Goal: Task Accomplishment & Management: Manage account settings

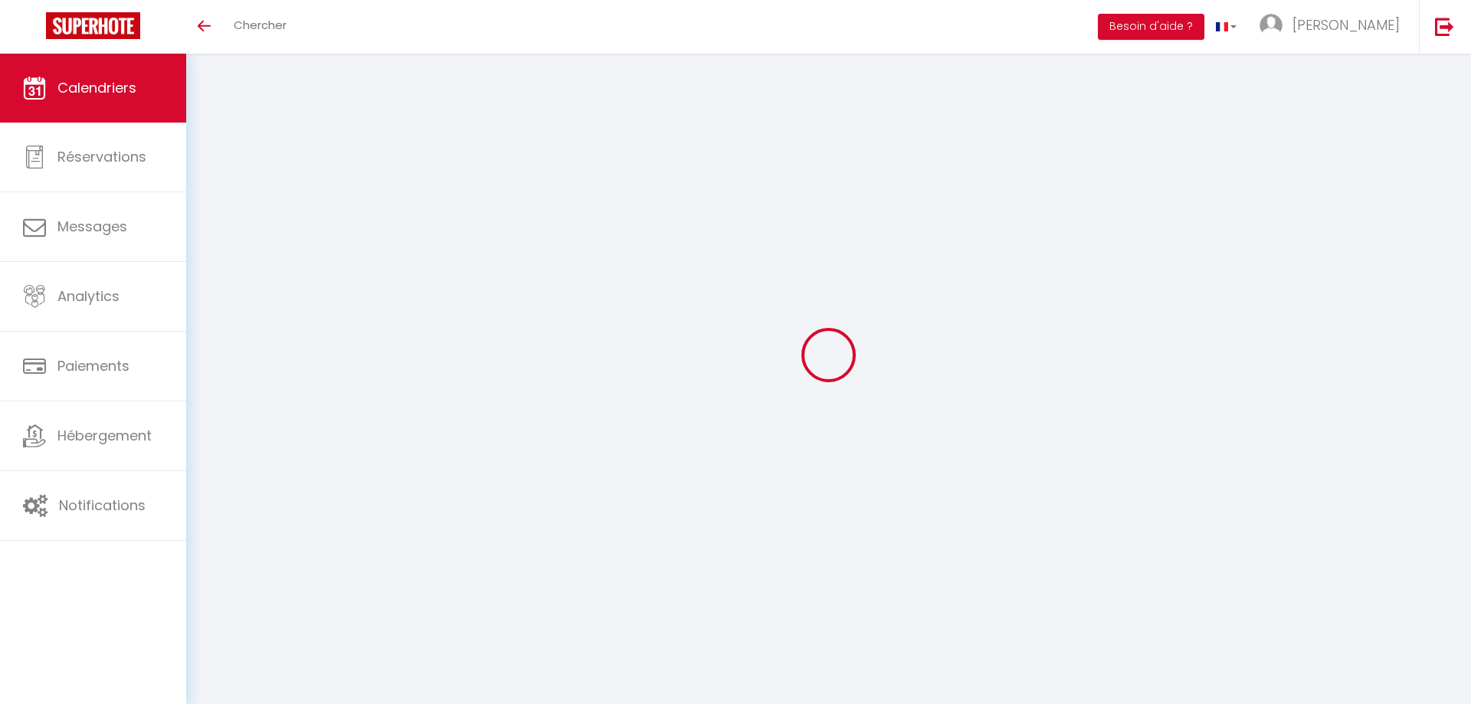
select select
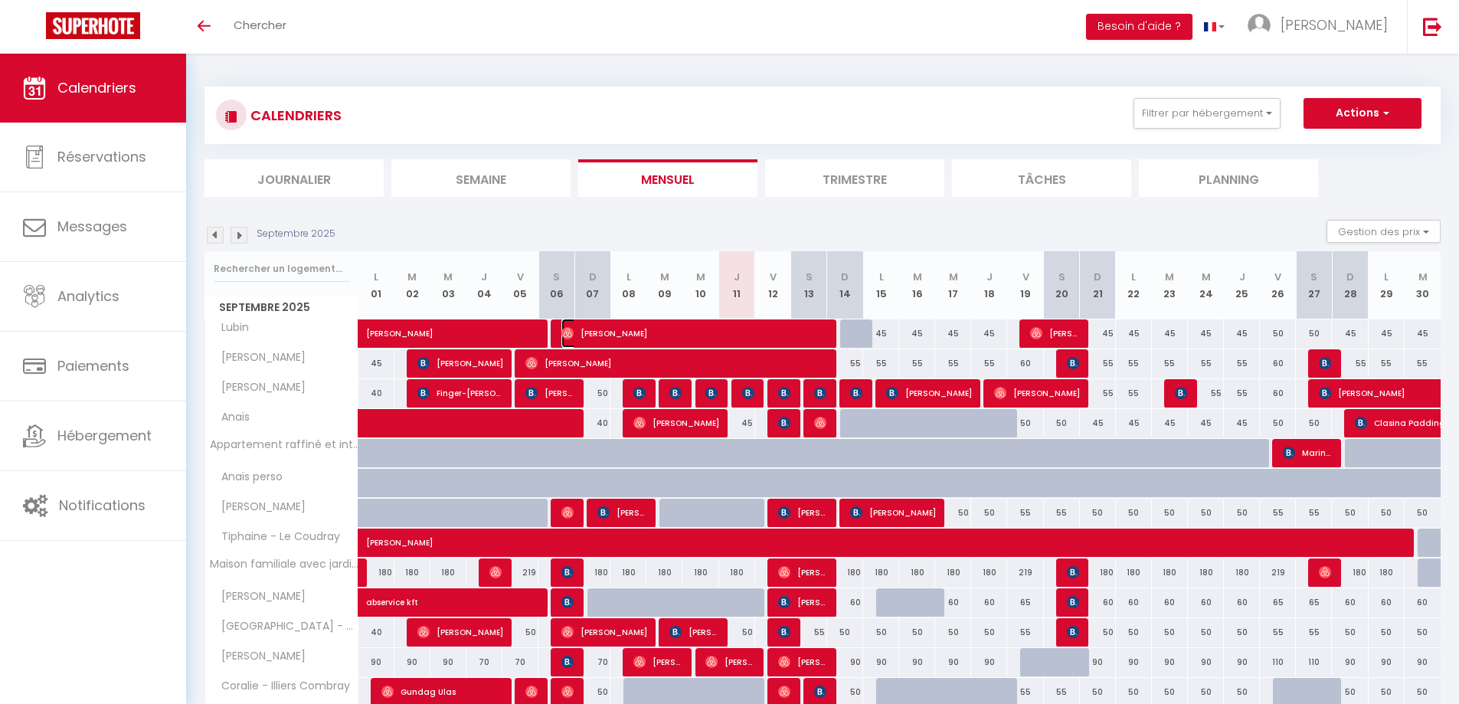
click at [584, 334] on span "[PERSON_NAME]" at bounding box center [696, 333] width 270 height 29
select select "OK"
select select "0"
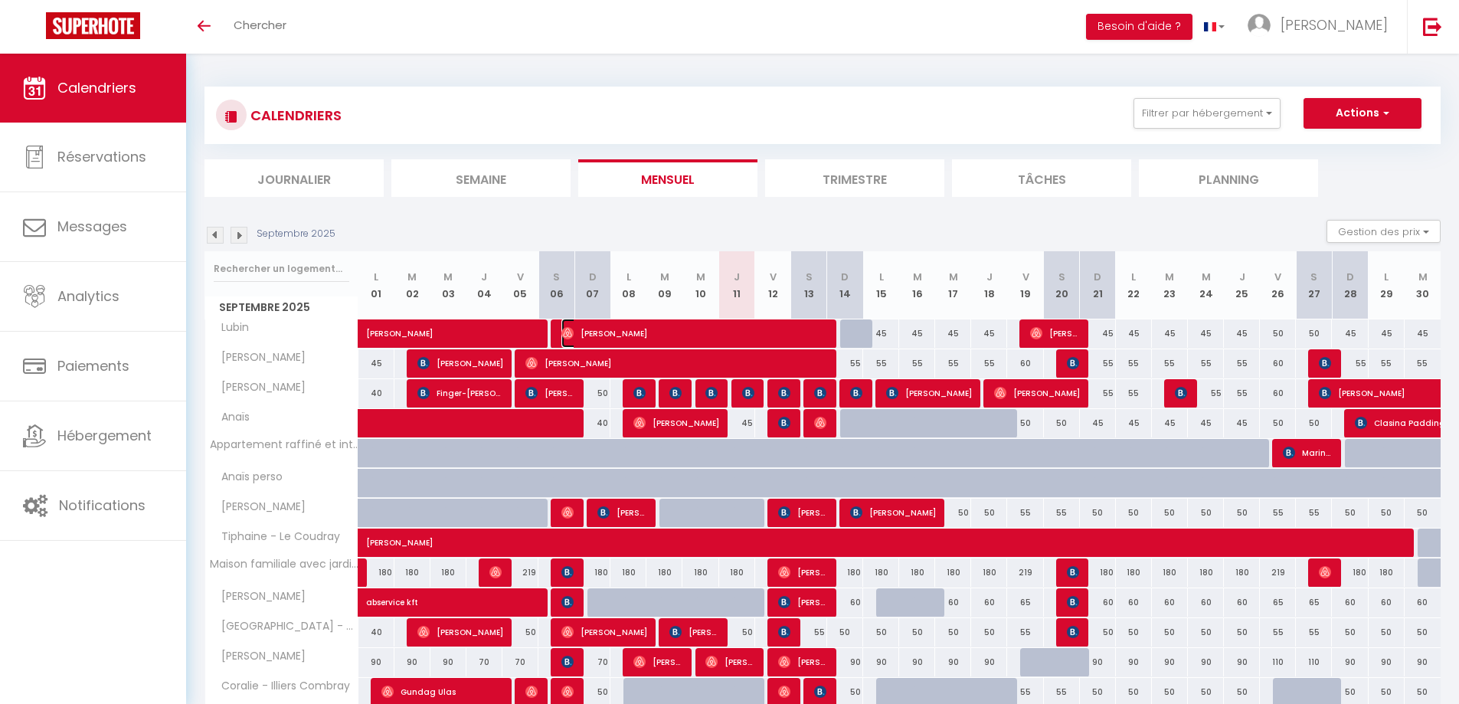
select select "1"
select select
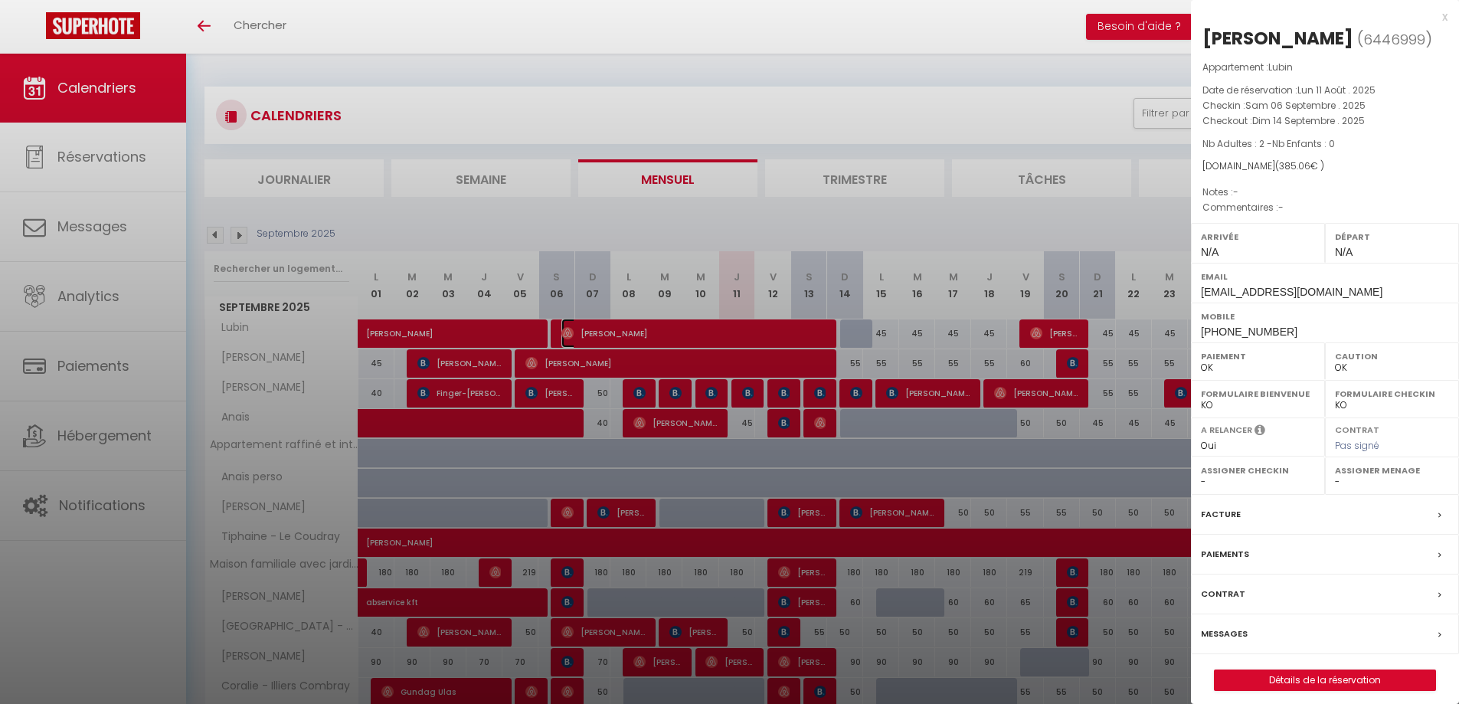
select select "42526"
click at [514, 221] on div at bounding box center [729, 352] width 1459 height 704
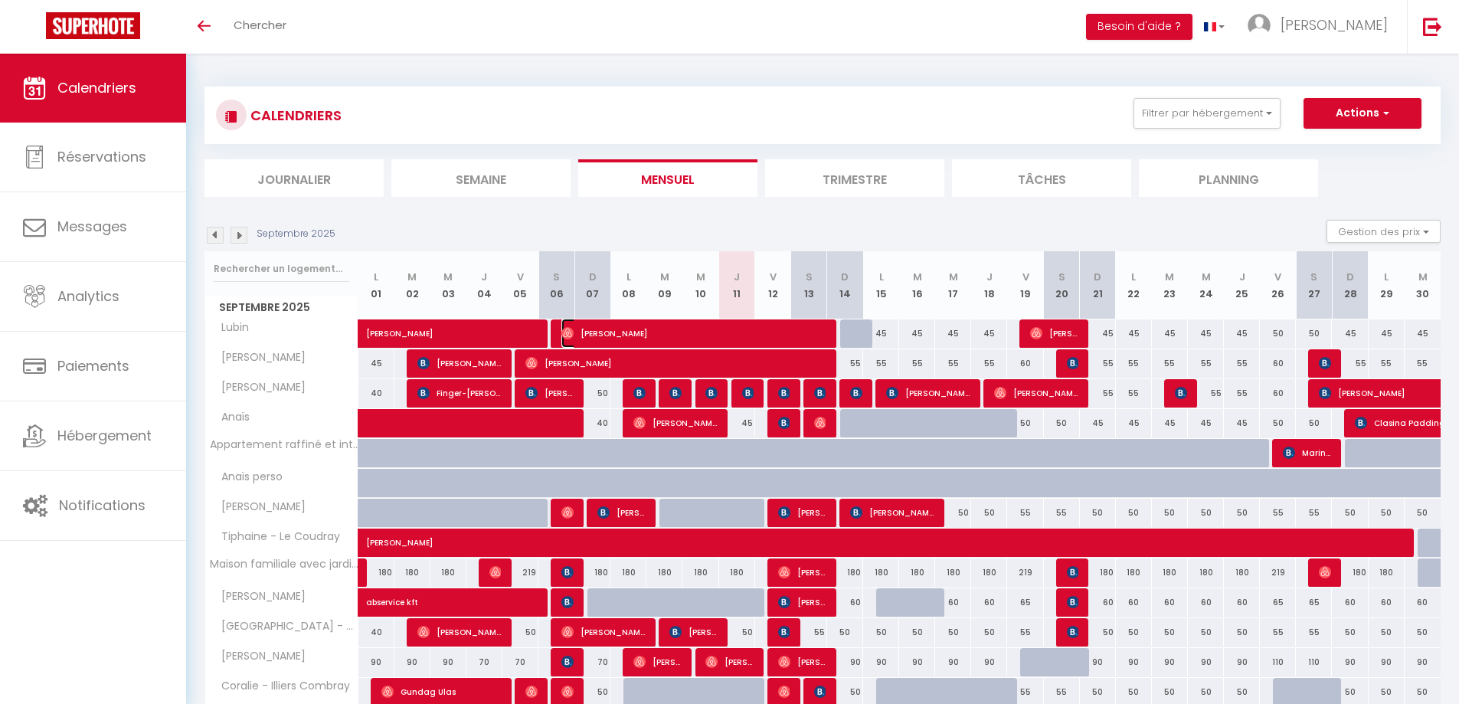
click at [598, 331] on span "[PERSON_NAME]" at bounding box center [693, 333] width 264 height 29
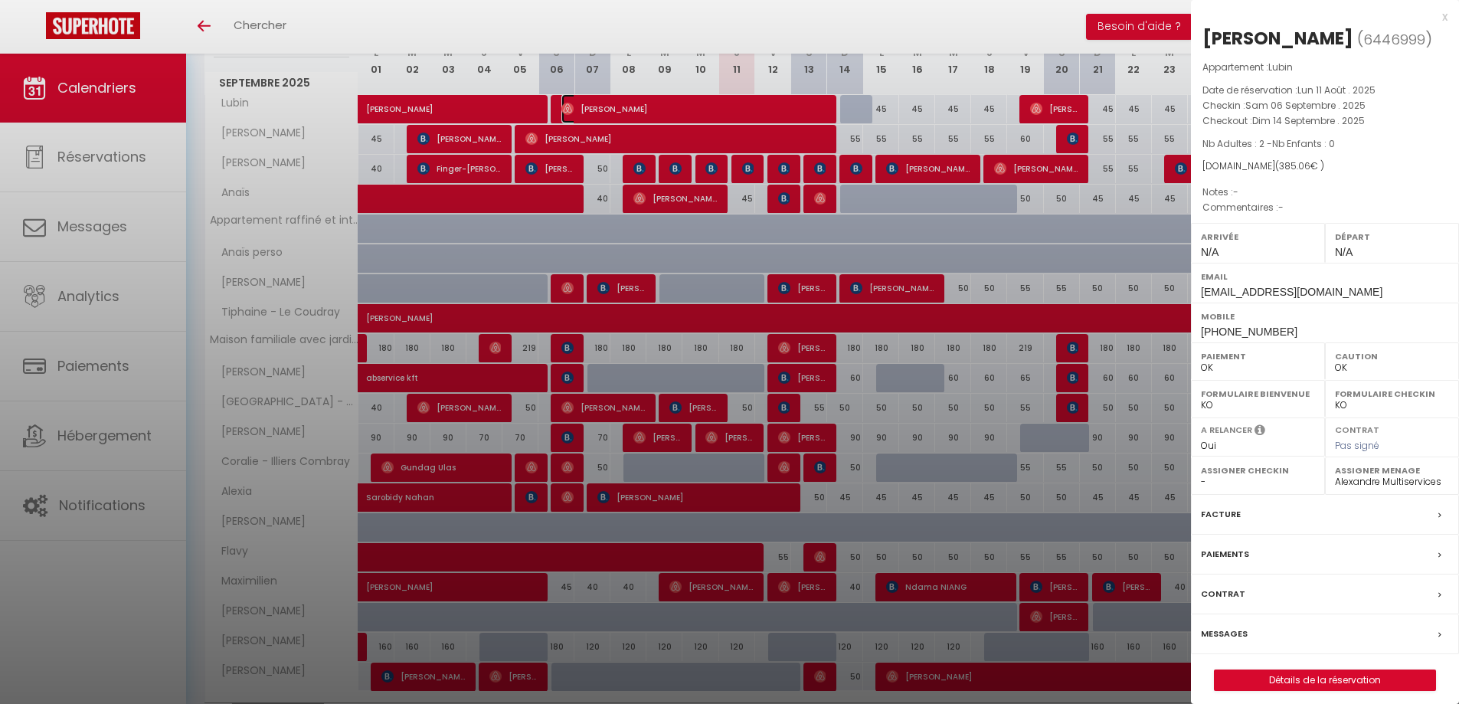
scroll to position [230, 0]
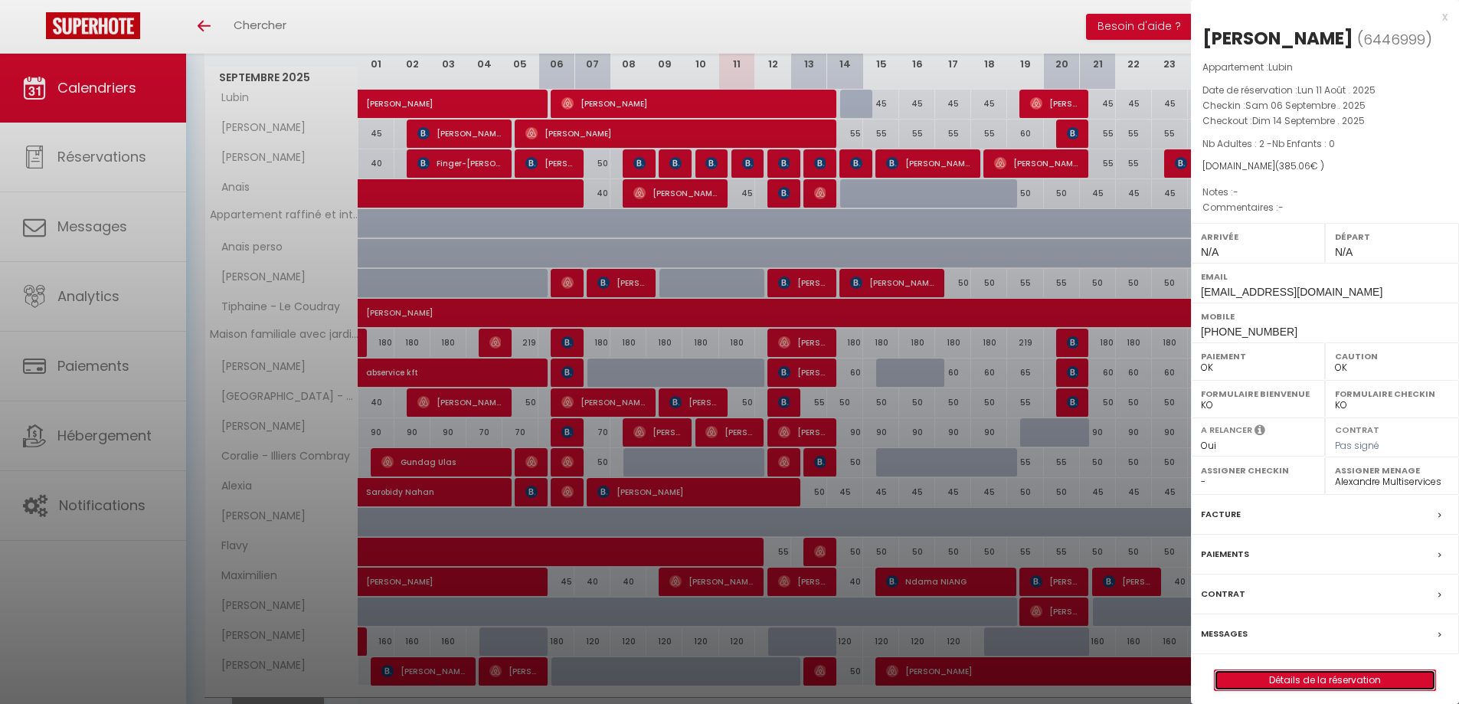
click at [1330, 678] on link "Détails de la réservation" at bounding box center [1325, 680] width 221 height 20
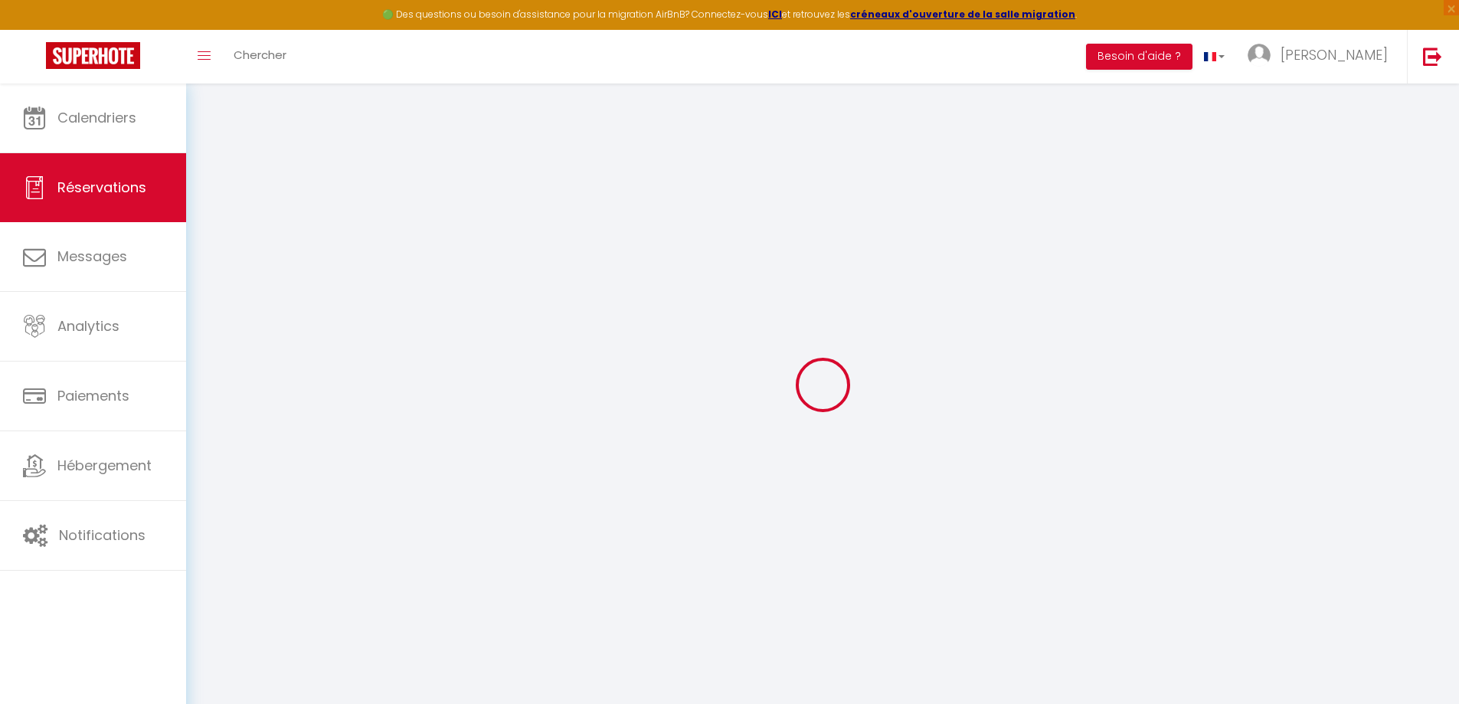
select select "not_cancelled"
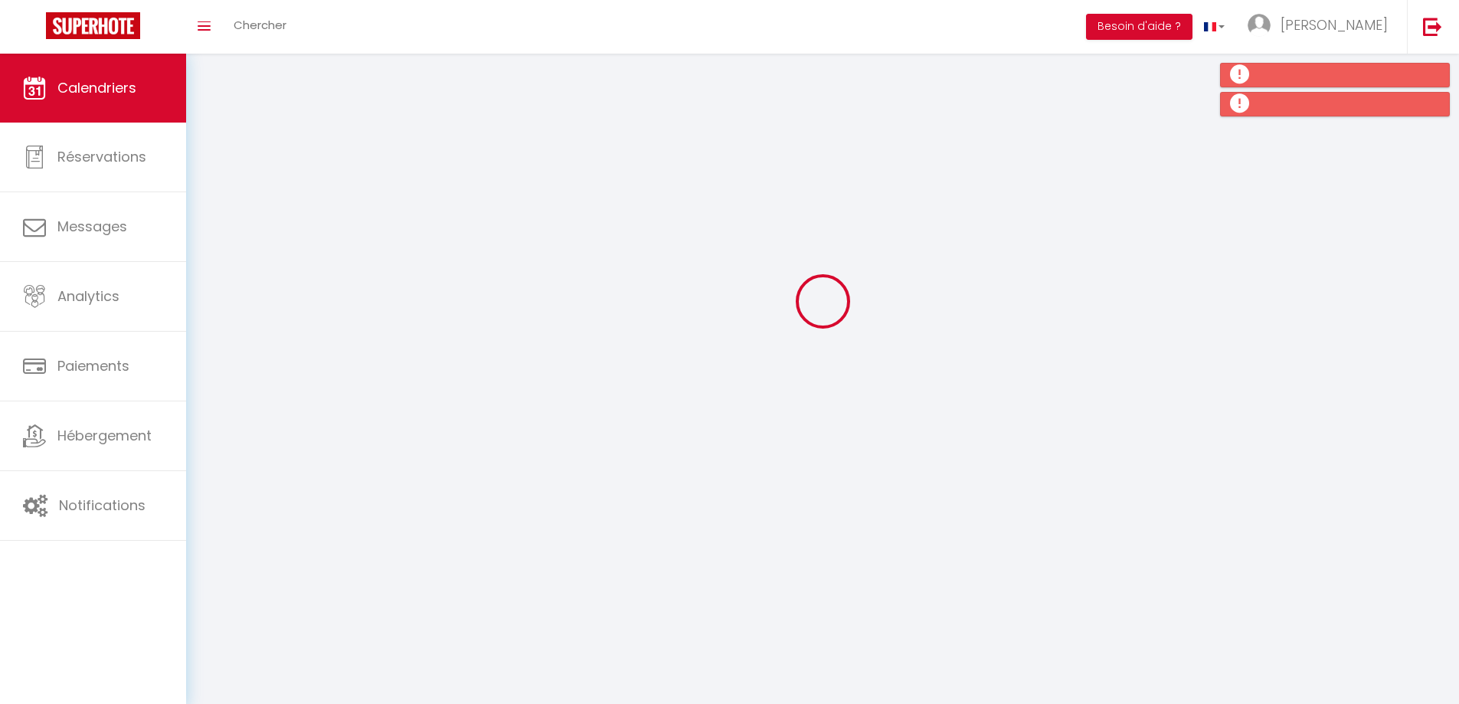
scroll to position [83, 0]
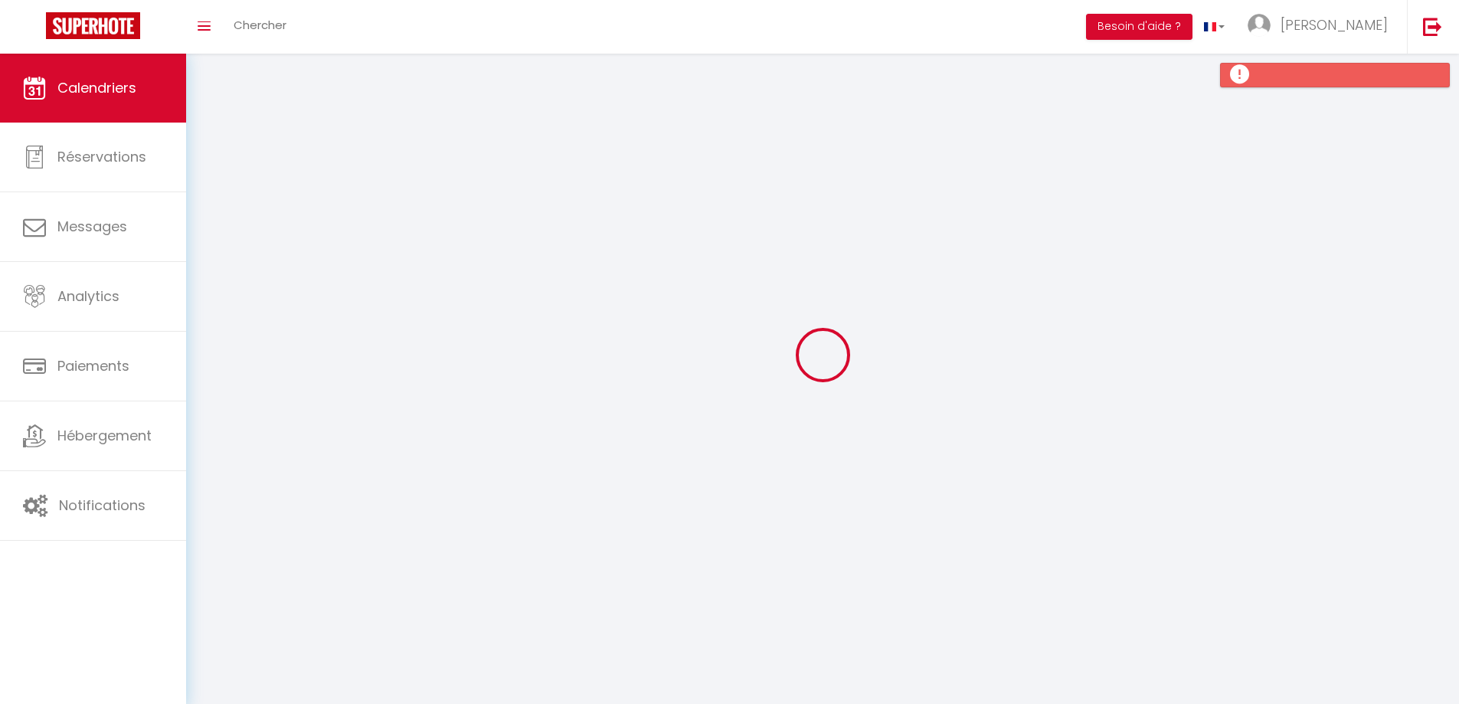
scroll to position [83, 0]
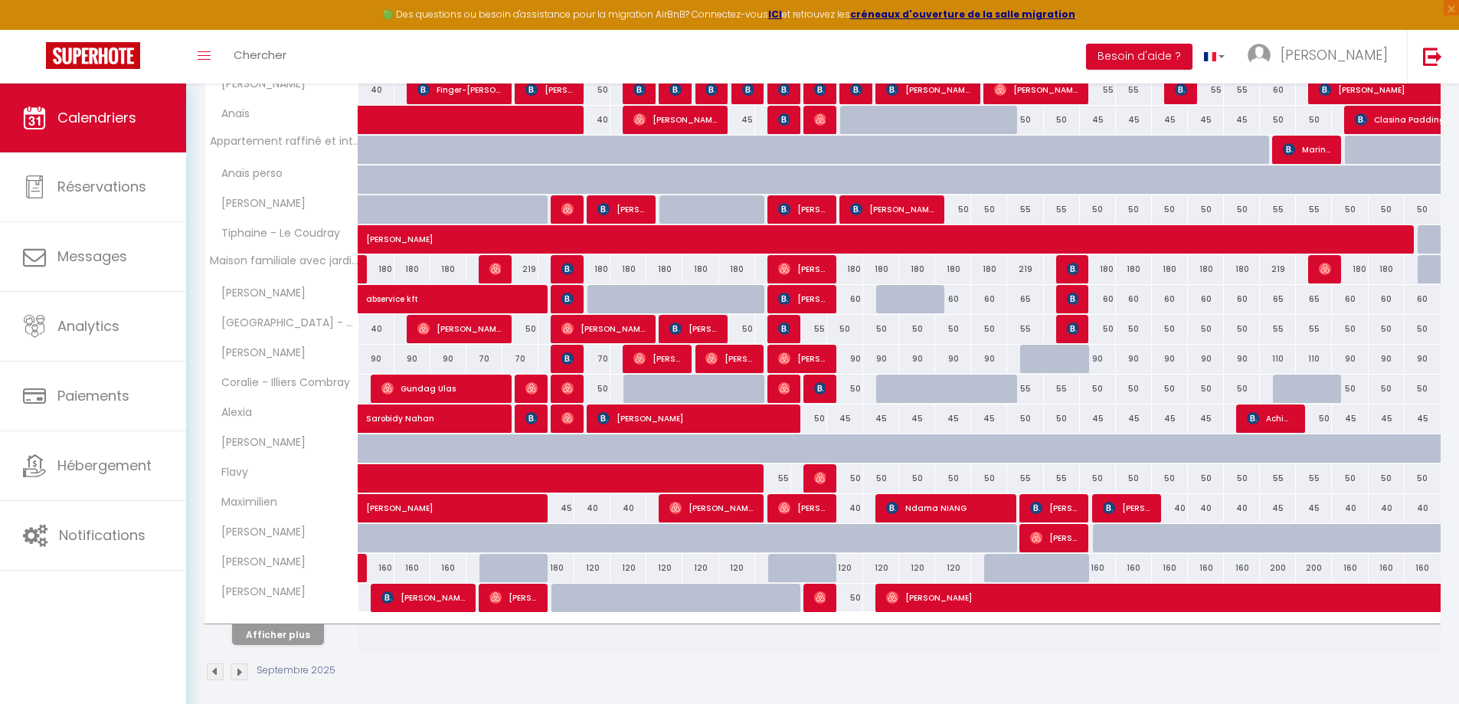
scroll to position [344, 0]
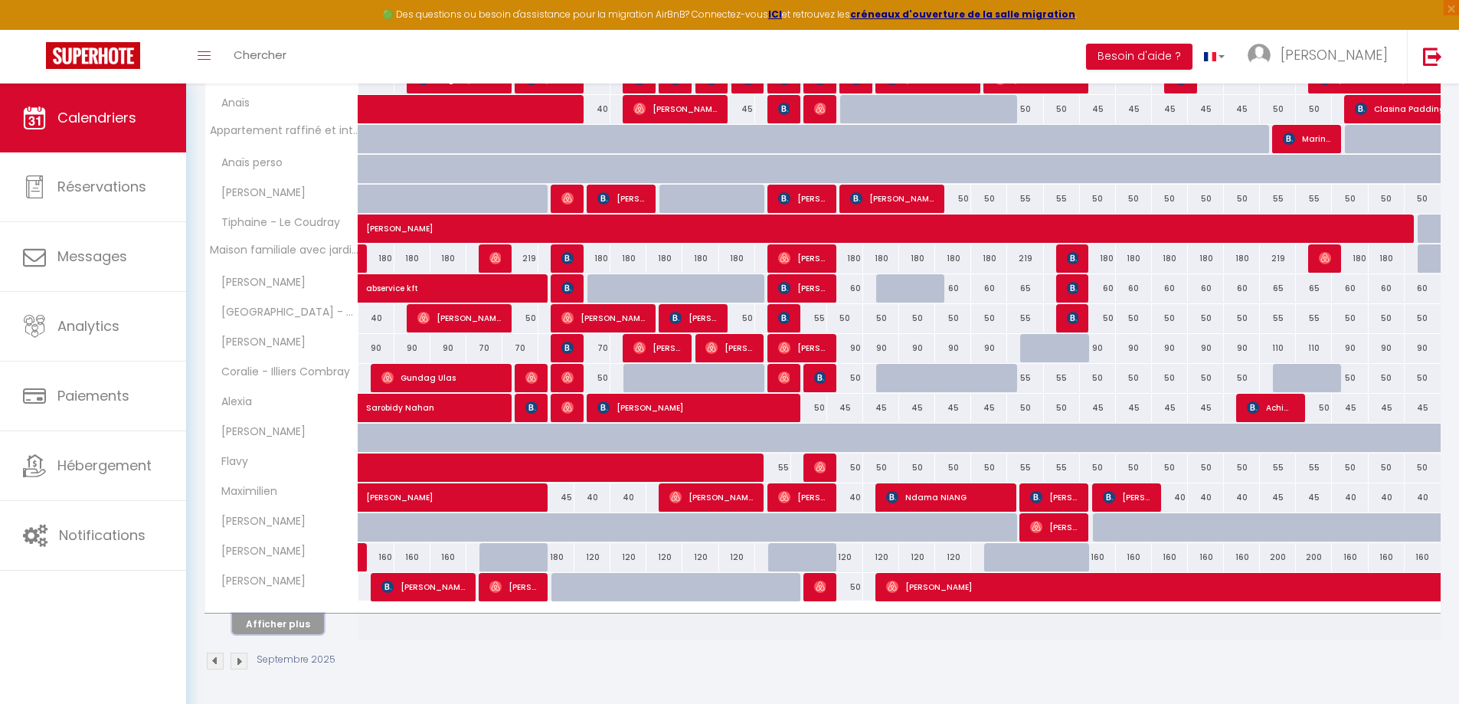
click at [283, 621] on button "Afficher plus" at bounding box center [278, 624] width 92 height 21
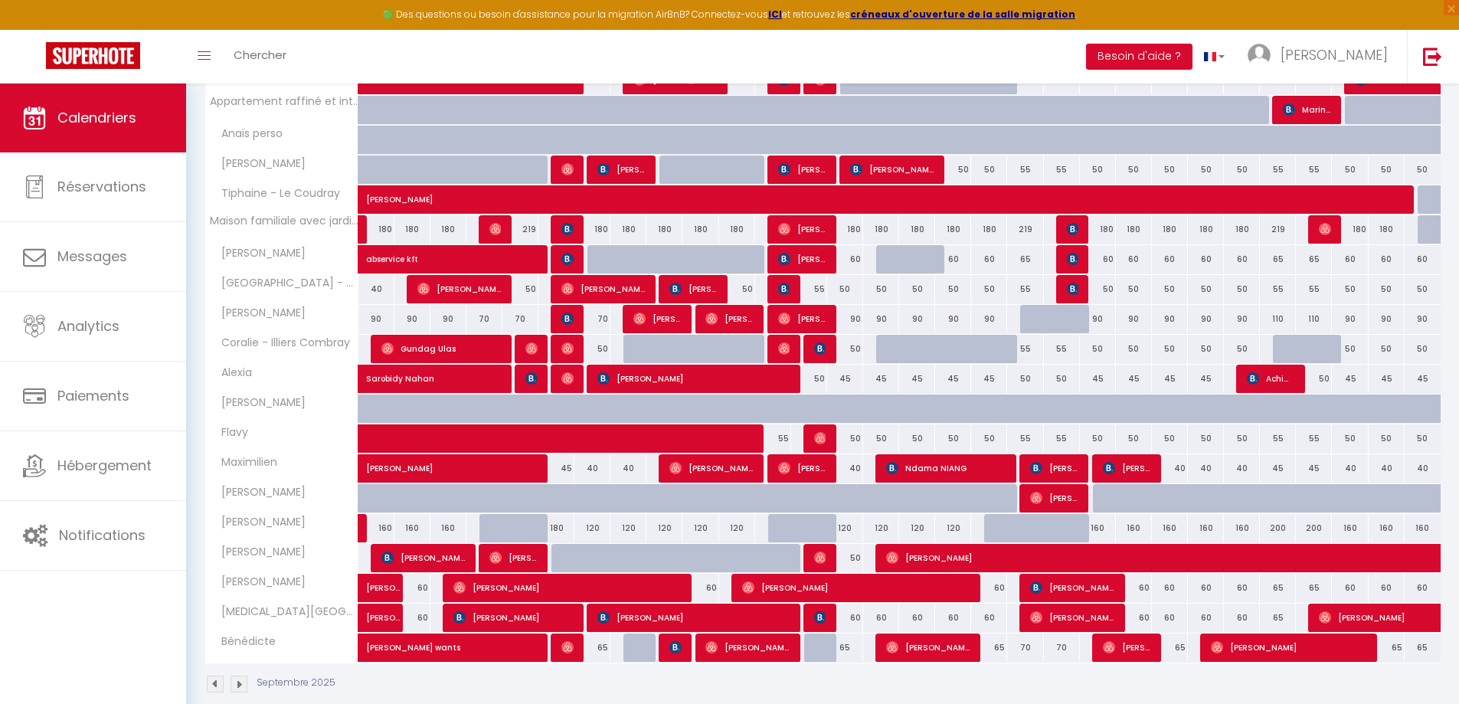
scroll to position [396, 0]
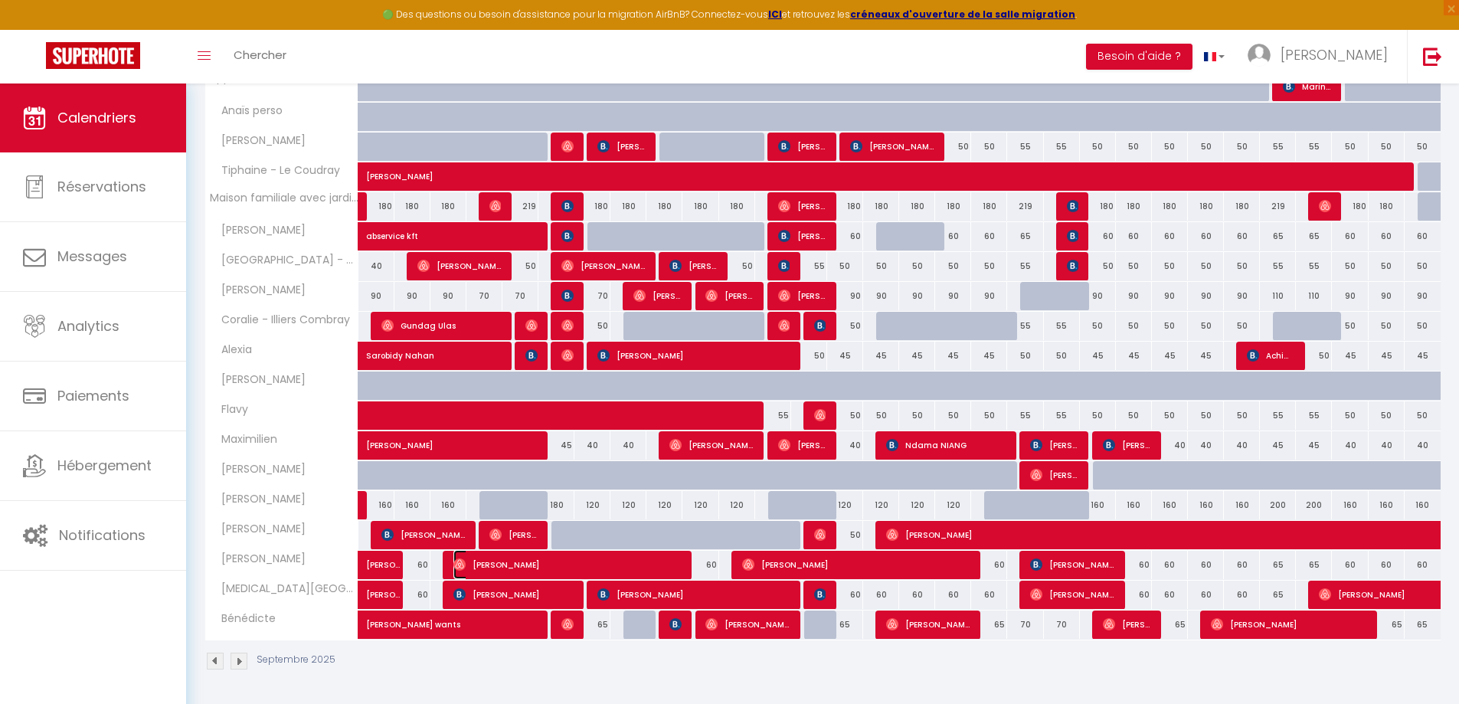
click at [502, 565] on span "[PERSON_NAME]" at bounding box center [567, 564] width 228 height 29
select select "OK"
select select "0"
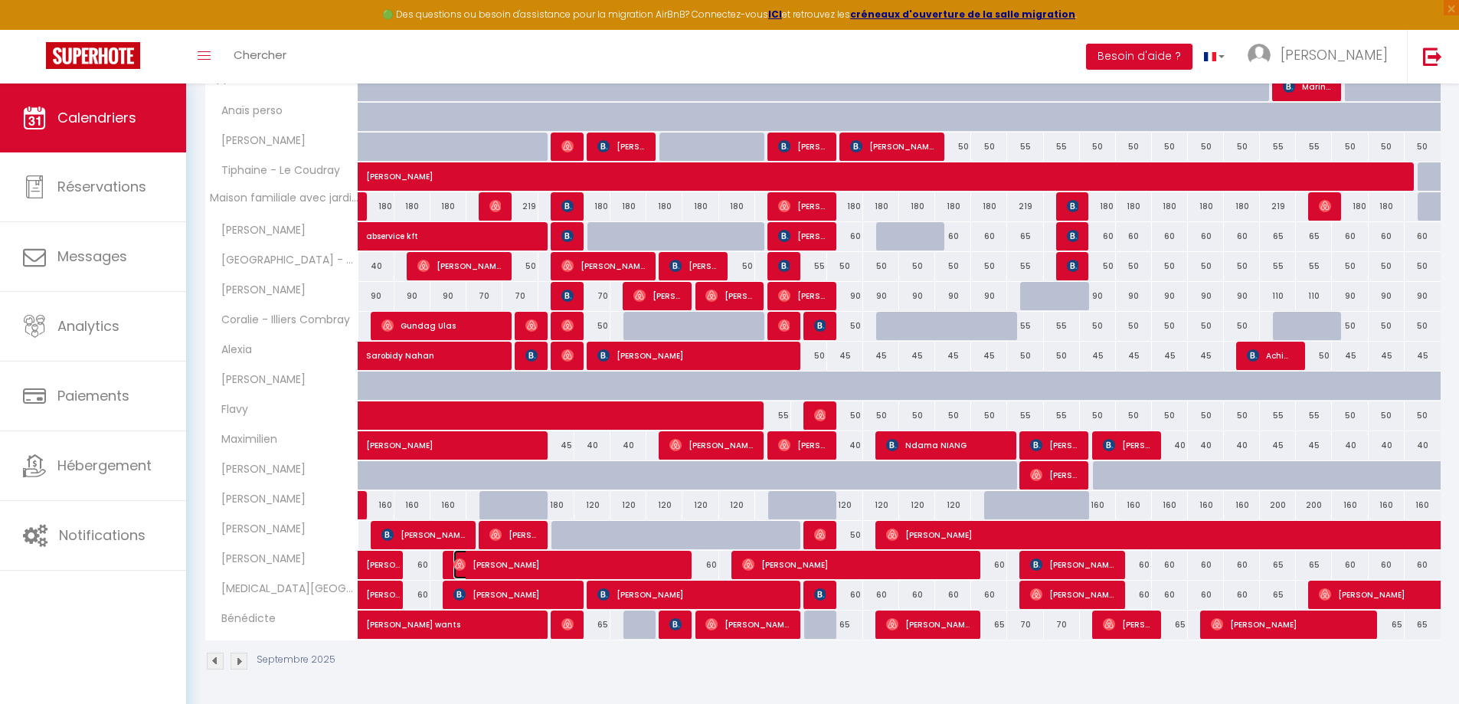
select select "1"
select select
select select "42526"
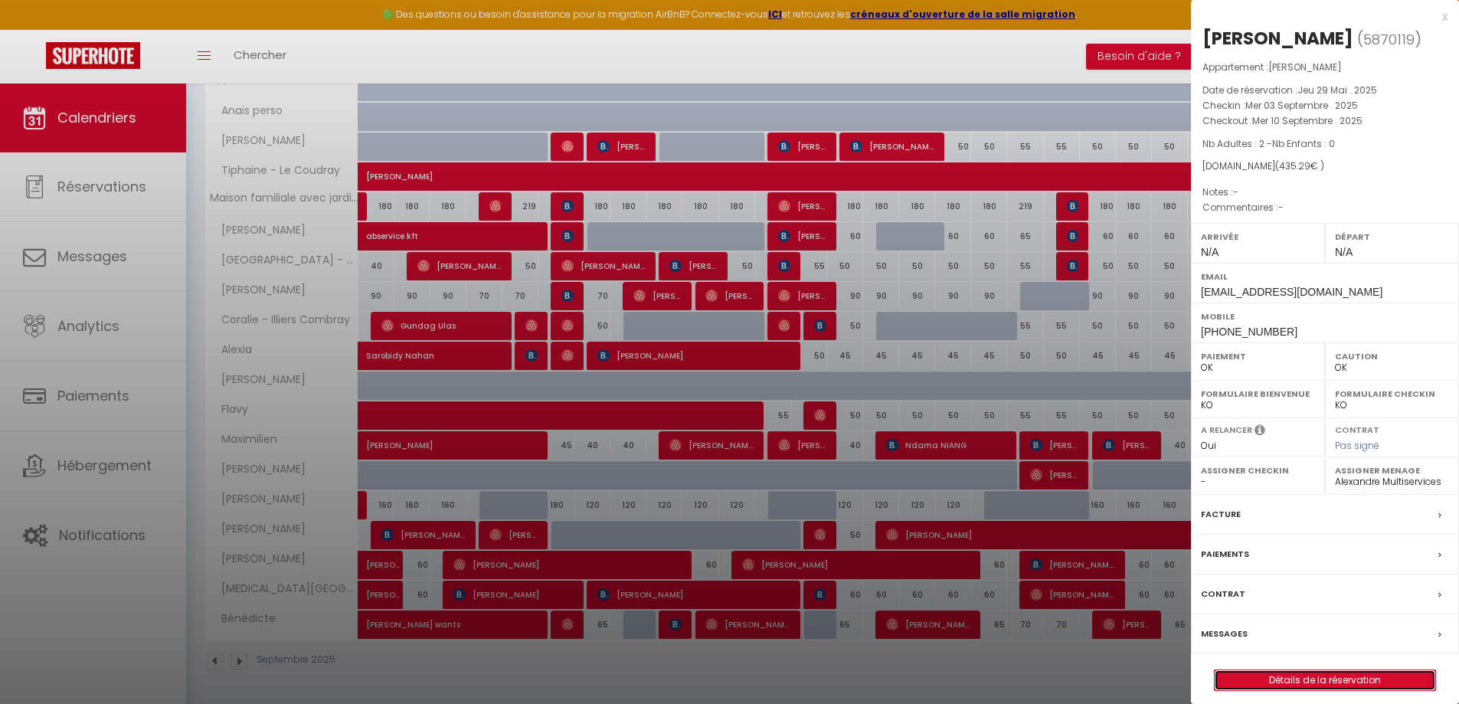
click at [1317, 679] on link "Détails de la réservation" at bounding box center [1325, 680] width 221 height 20
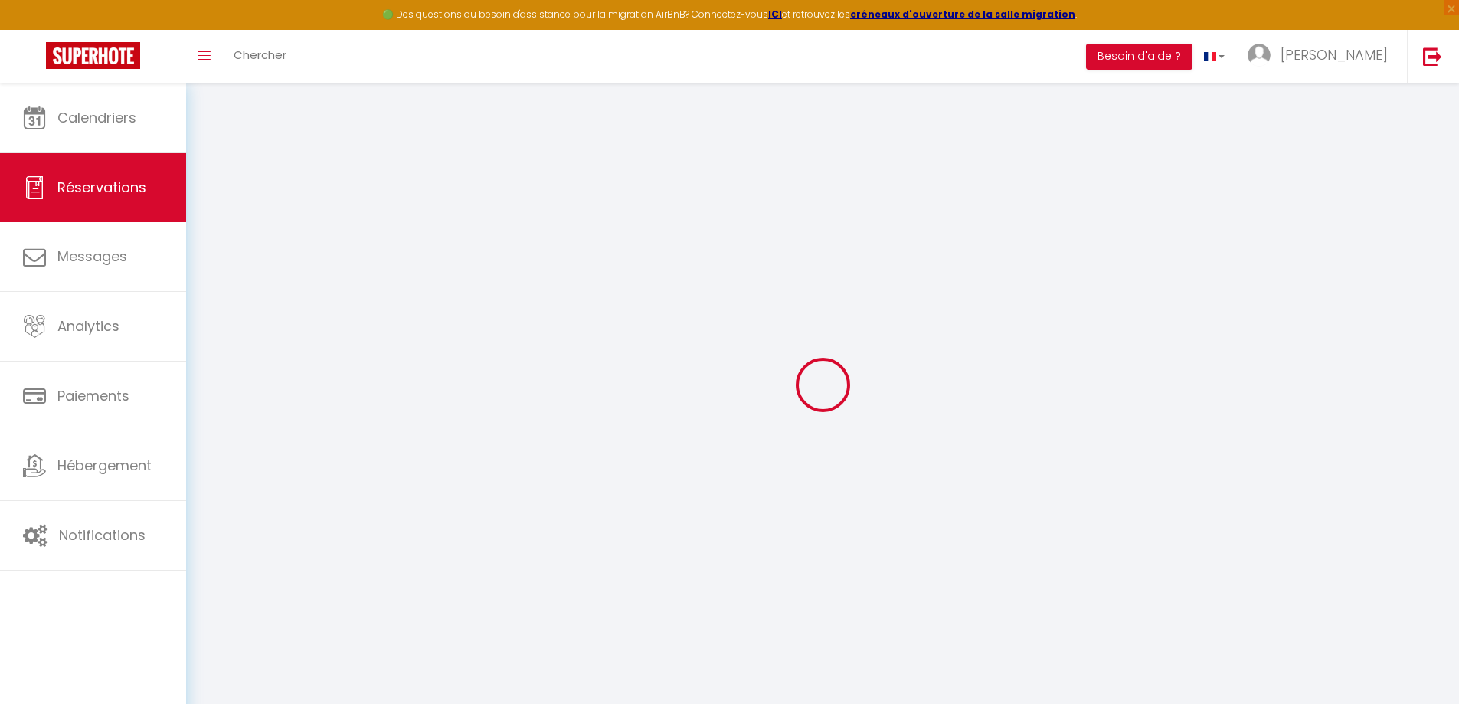
select select
checkbox input "false"
select select
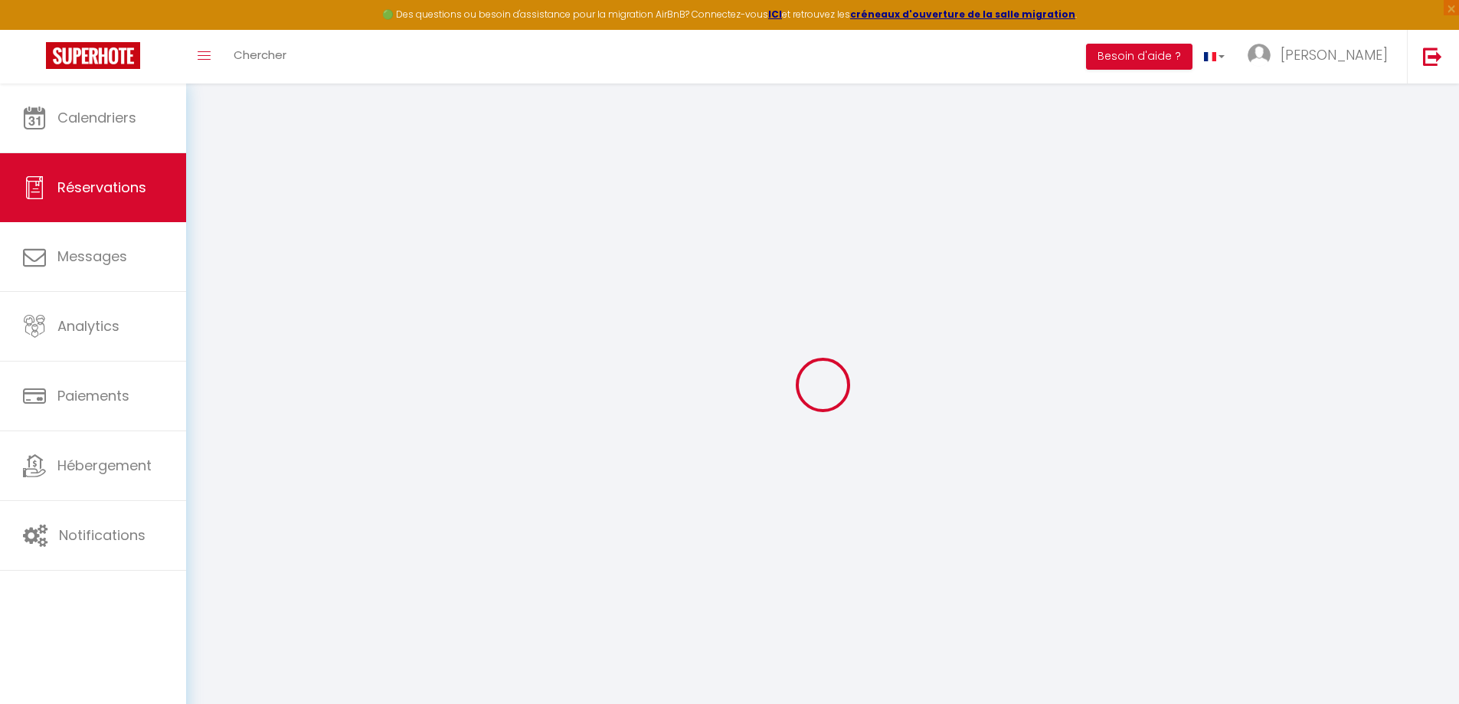
type input "27"
type input "21.29"
select select
checkbox input "false"
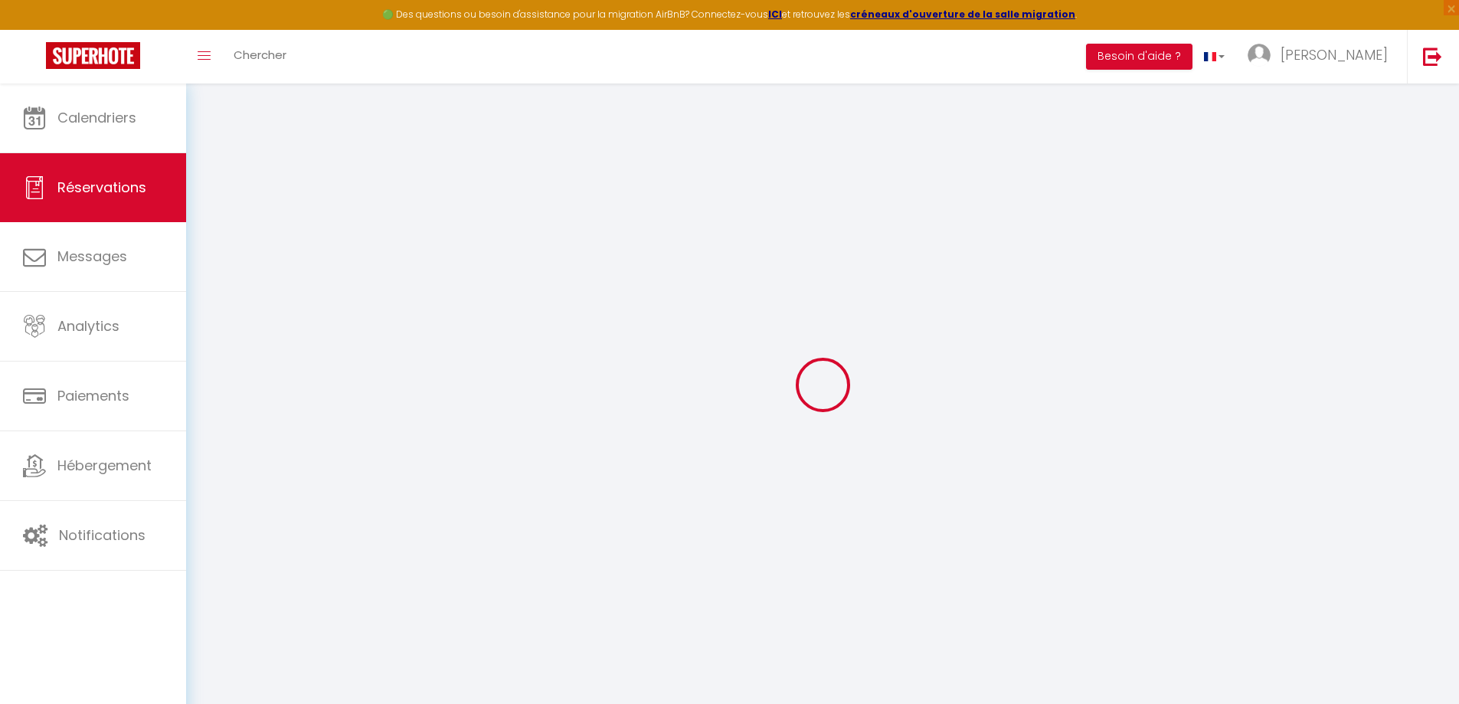
select select
checkbox input "false"
select select
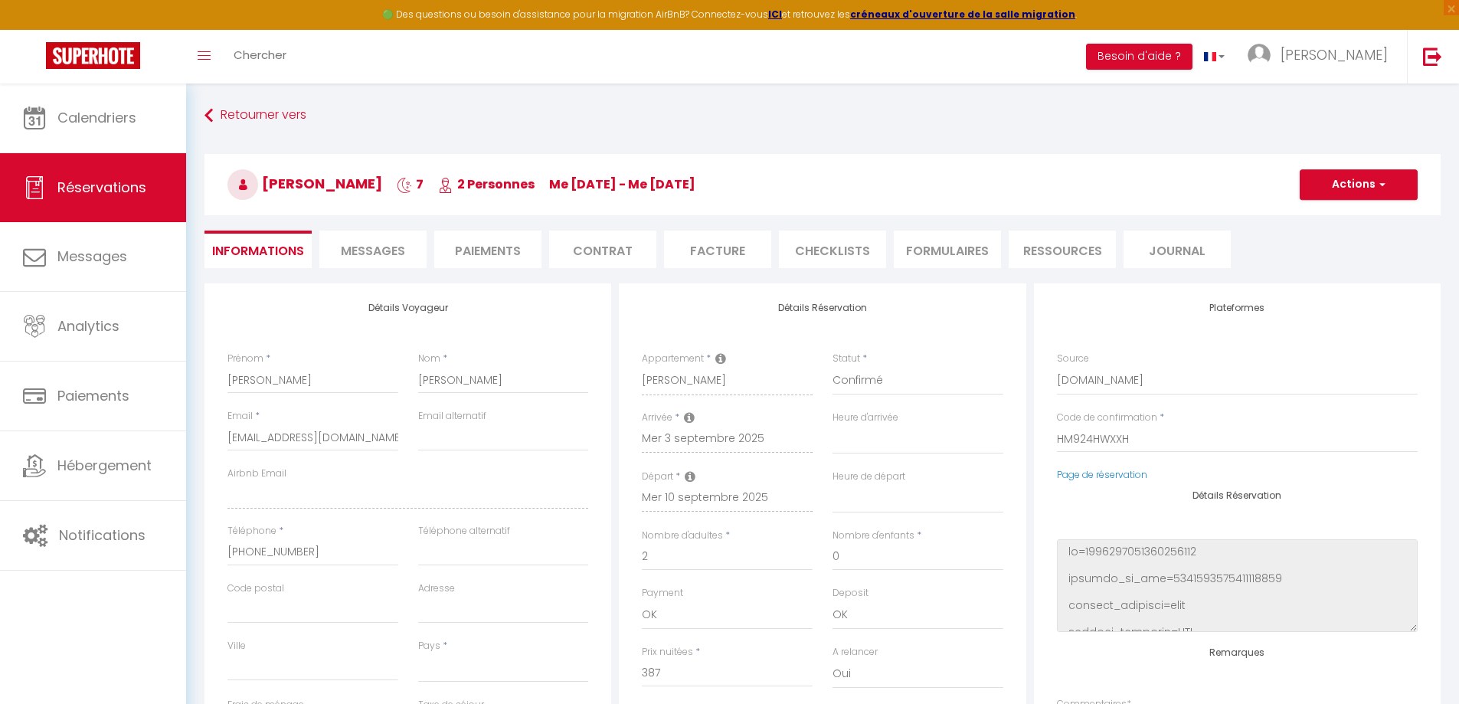
click at [372, 252] on span "Messages" at bounding box center [373, 251] width 64 height 18
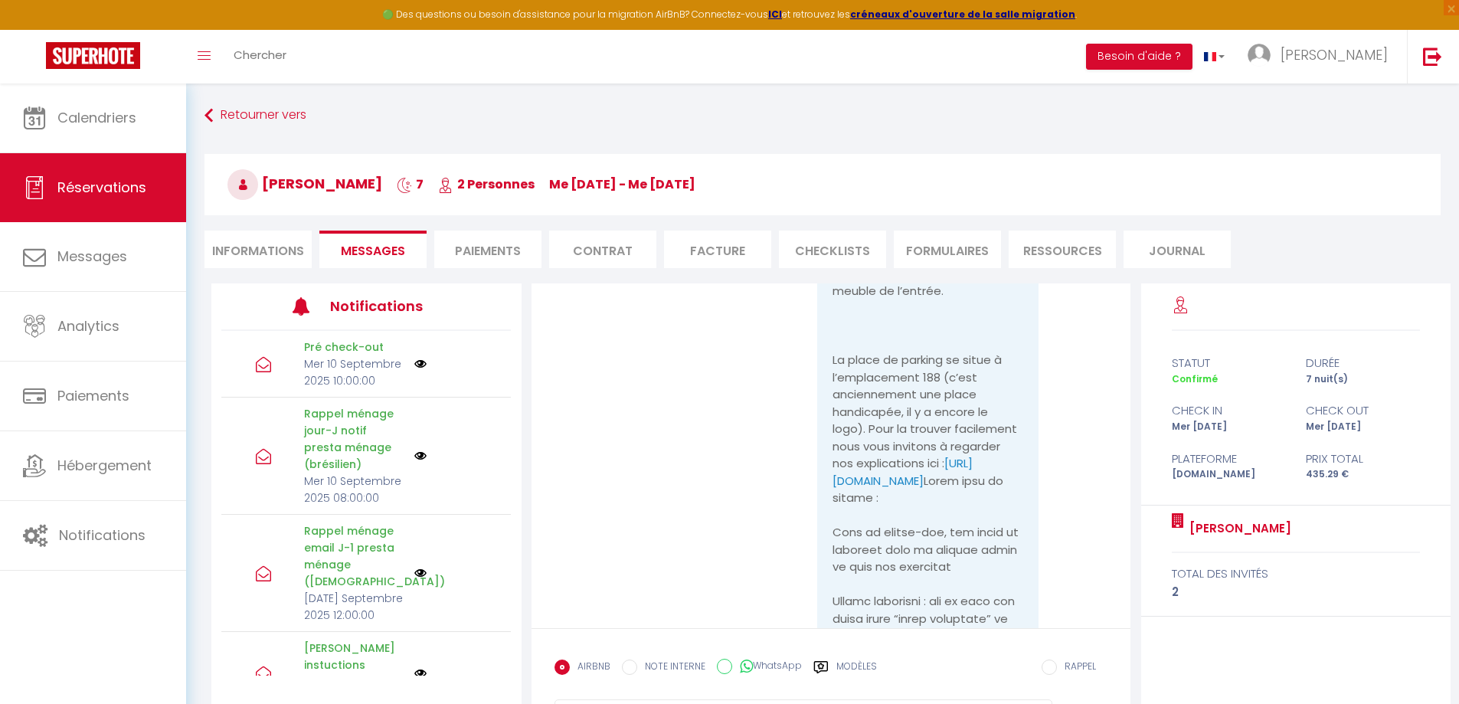
scroll to position [5132, 0]
